Goal: Information Seeking & Learning: Learn about a topic

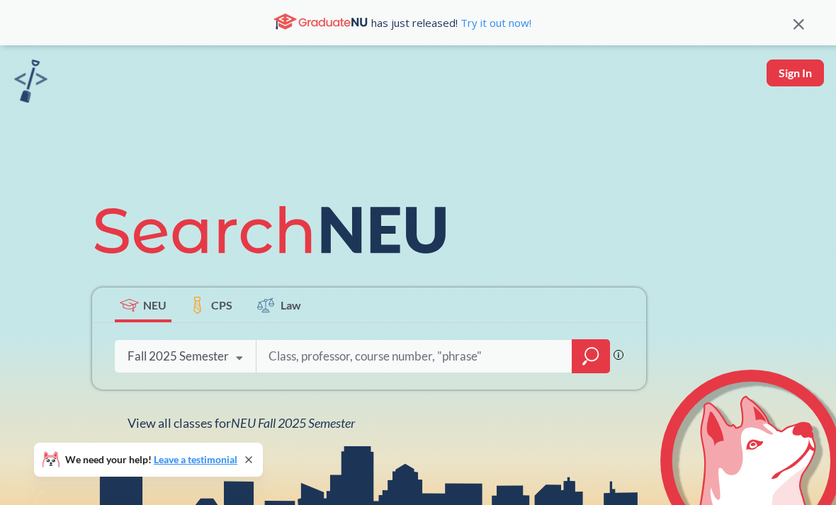
click at [324, 431] on span "NEU Fall 2025 Semester" at bounding box center [293, 423] width 124 height 16
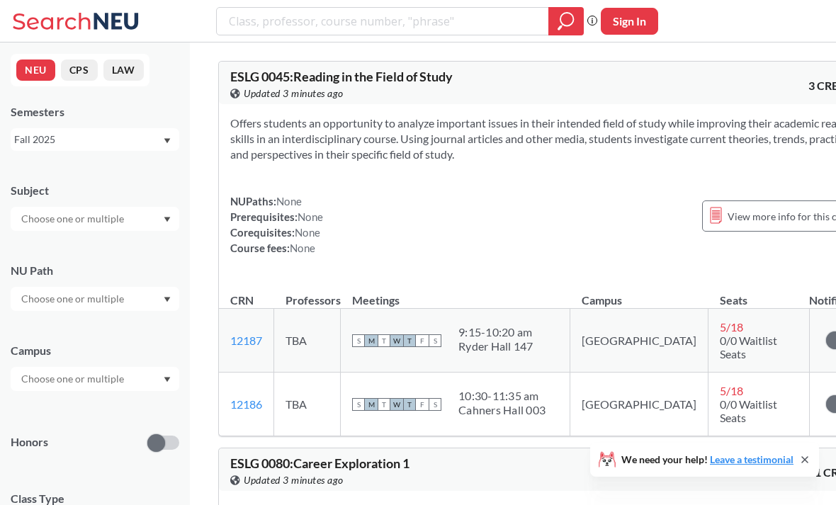
click at [126, 224] on input "text" at bounding box center [73, 218] width 119 height 17
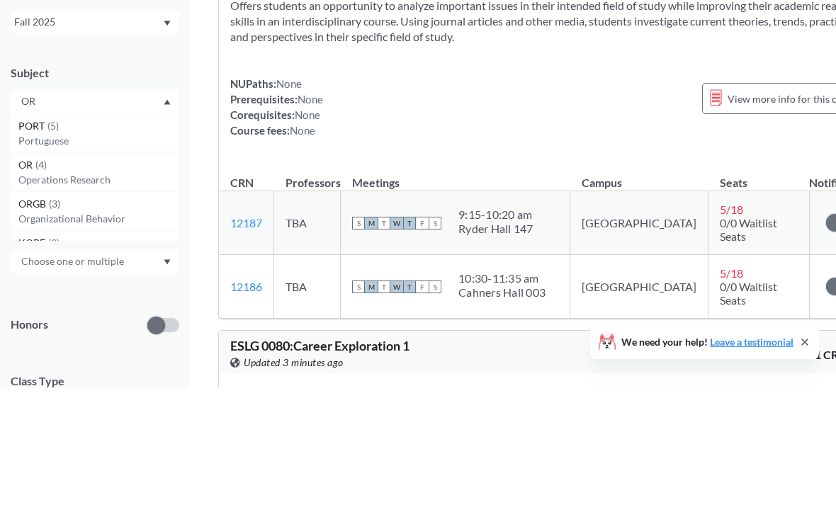
type input "OR"
click at [34, 275] on span "OR" at bounding box center [26, 283] width 17 height 16
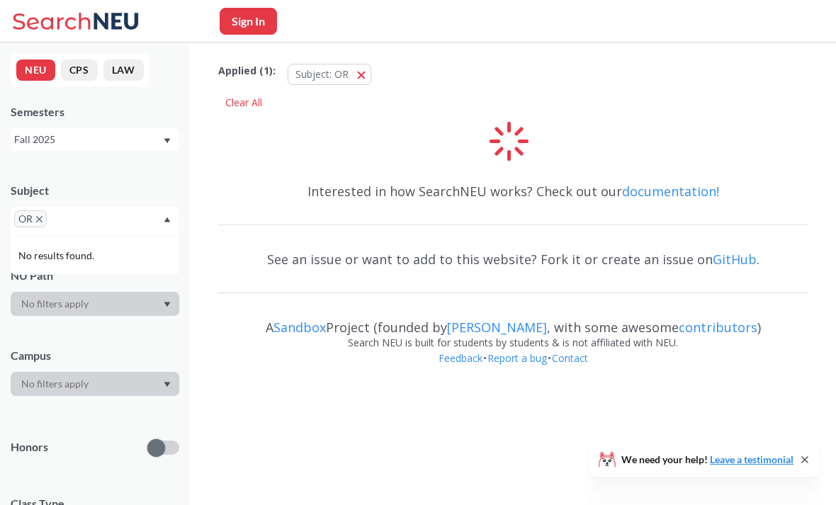
click at [79, 232] on input "text" at bounding box center [71, 223] width 42 height 17
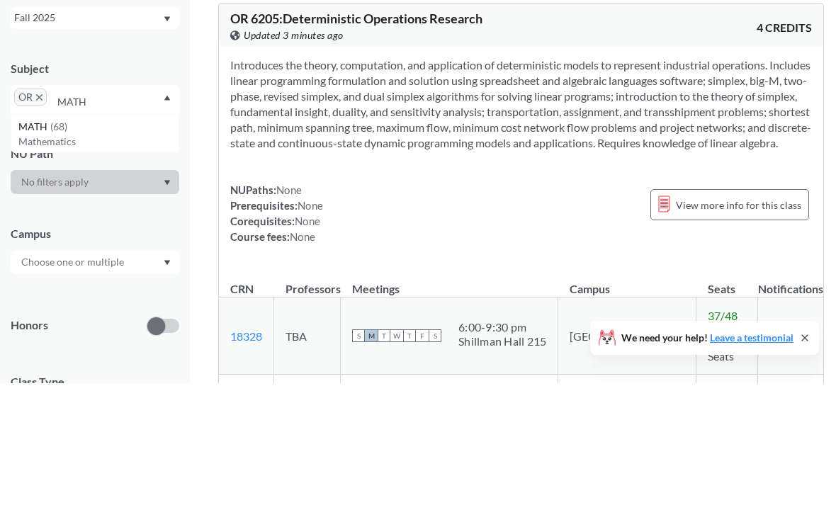
type input "MATH"
click at [41, 241] on span "MATH" at bounding box center [34, 249] width 32 height 16
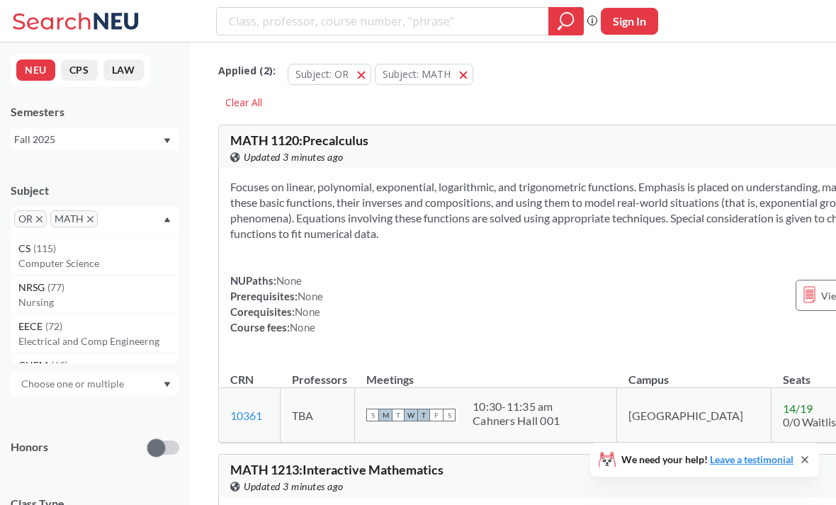
click at [128, 215] on input "text" at bounding box center [122, 223] width 42 height 17
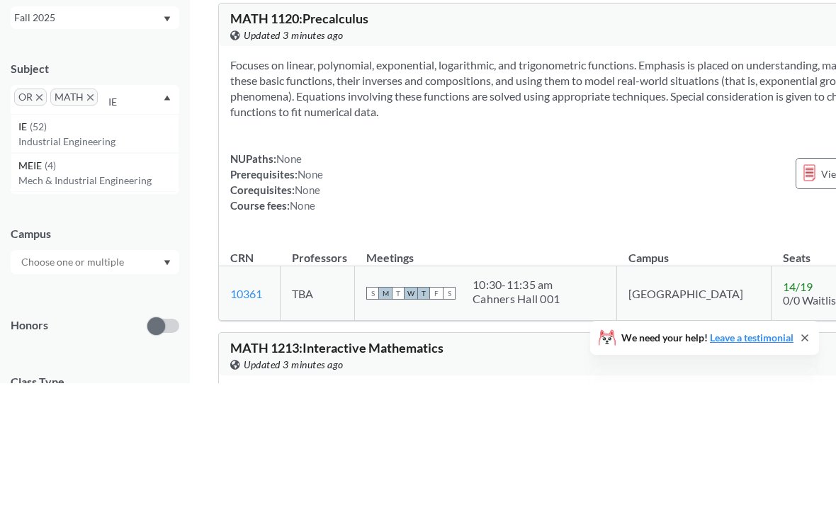
type input "IE"
click at [28, 241] on span "IE" at bounding box center [23, 249] width 11 height 16
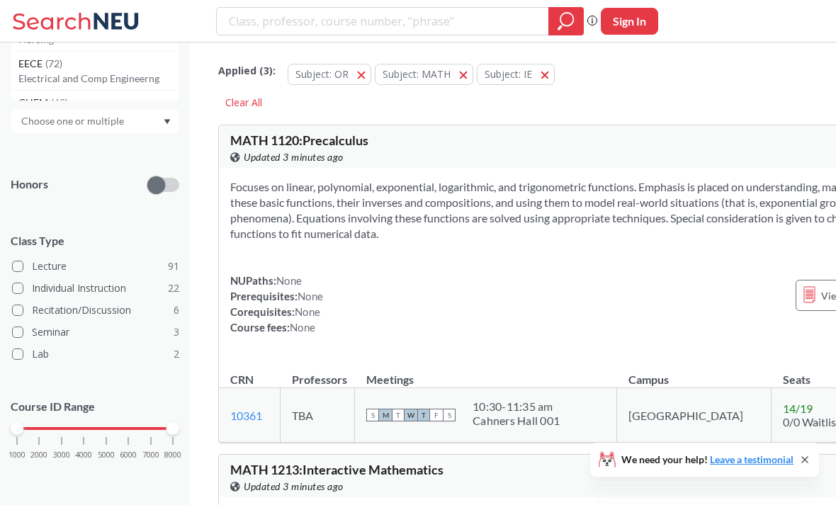
click at [59, 433] on div "1000 2000 3000 4000 5000 6000 7000 8000" at bounding box center [95, 429] width 156 height 10
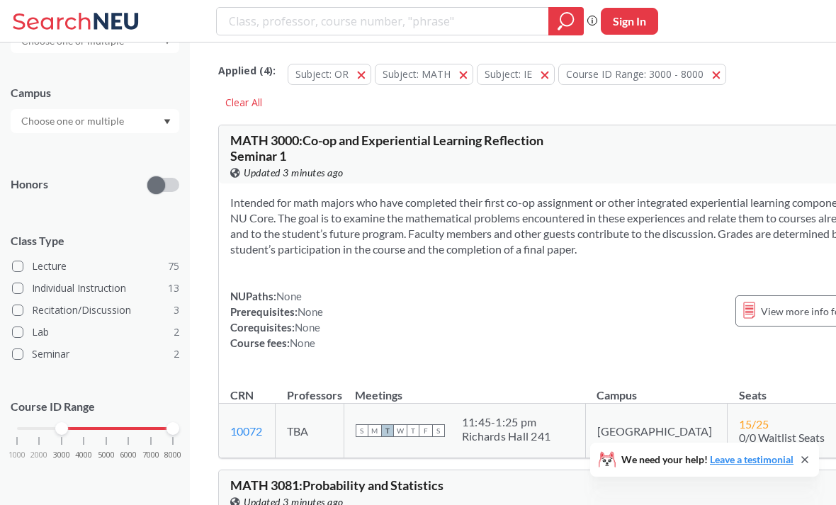
click at [110, 427] on div "1000 2000 3000 4000 5000 6000 7000 8000" at bounding box center [95, 429] width 156 height 10
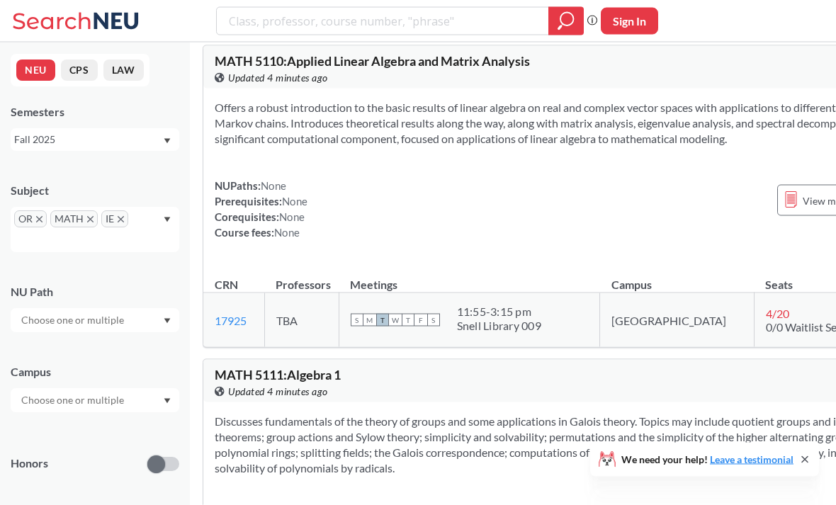
scroll to position [1278, 16]
